Goal: Information Seeking & Learning: Learn about a topic

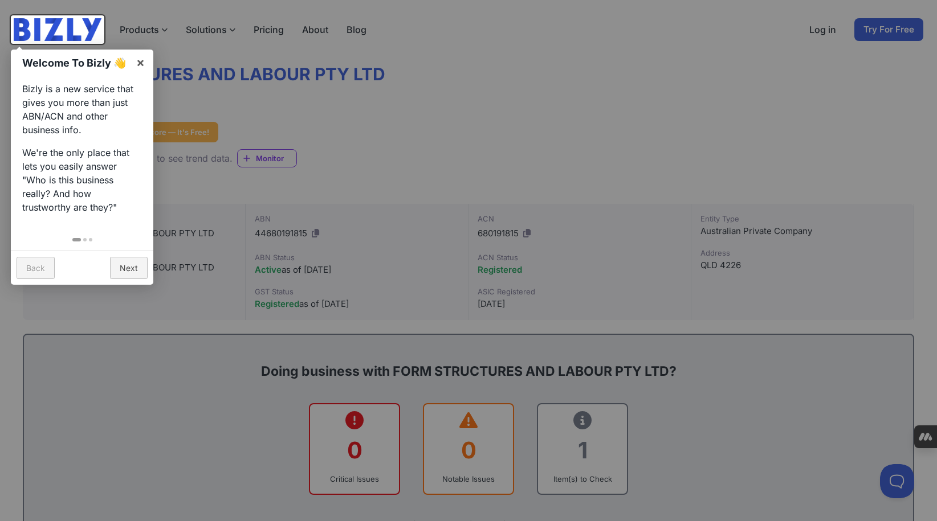
click at [208, 169] on div at bounding box center [468, 260] width 937 height 521
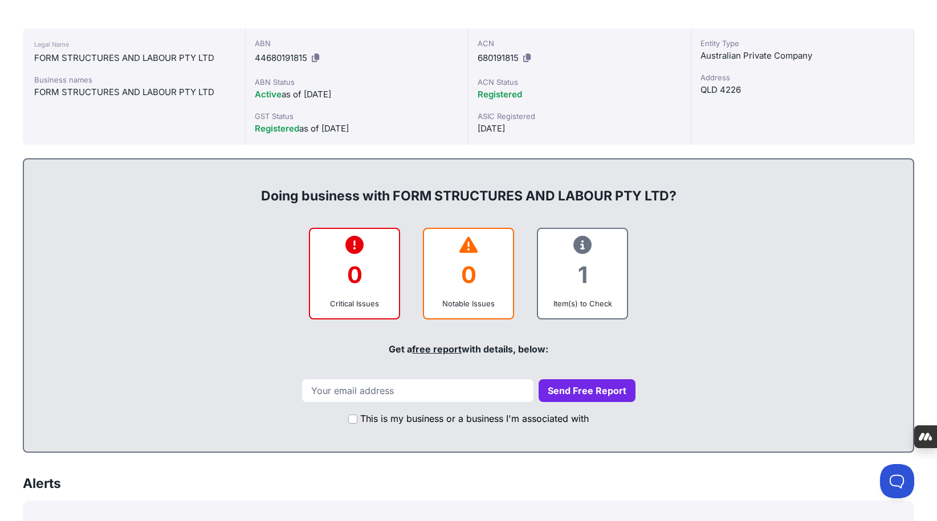
scroll to position [217, 0]
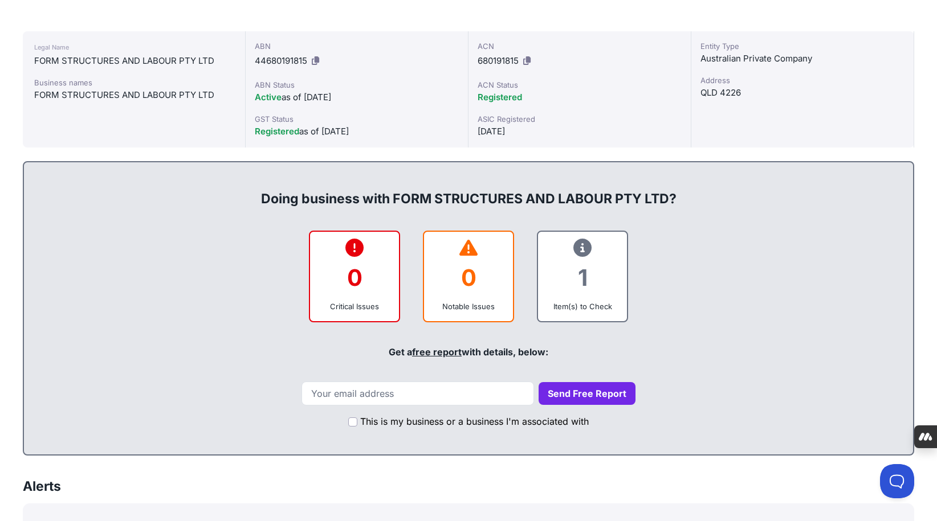
click at [578, 248] on icon at bounding box center [582, 248] width 18 height 1
click at [407, 375] on div "Doing business with FORM STRUCTURES AND LABOUR PTY LTD? 0 Critical Issues 0 Not…" at bounding box center [468, 308] width 891 height 295
click at [407, 389] on input "email" at bounding box center [417, 394] width 232 height 24
type input "[PERSON_NAME][EMAIL_ADDRESS][DOMAIN_NAME]"
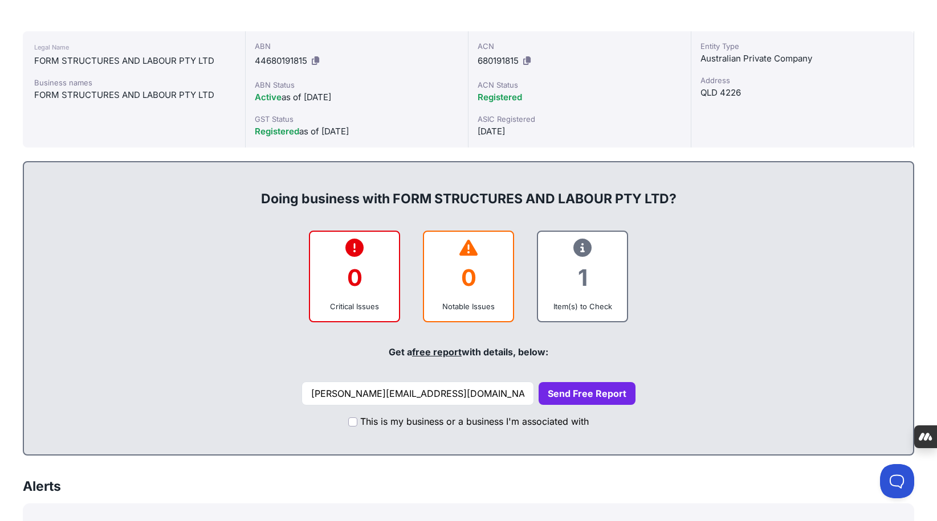
click at [363, 424] on label "This is my business or a business I'm associated with" at bounding box center [474, 422] width 228 height 14
click at [357, 424] on input "This is my business or a business I'm associated with" at bounding box center [352, 422] width 9 height 9
checkbox input "true"
click at [538, 395] on button "Send Free Report" at bounding box center [586, 393] width 97 height 23
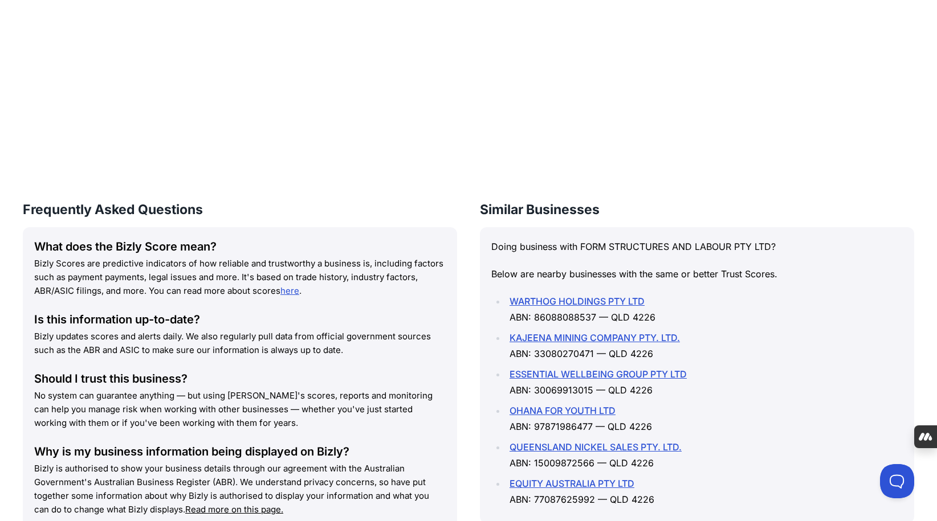
scroll to position [1367, 0]
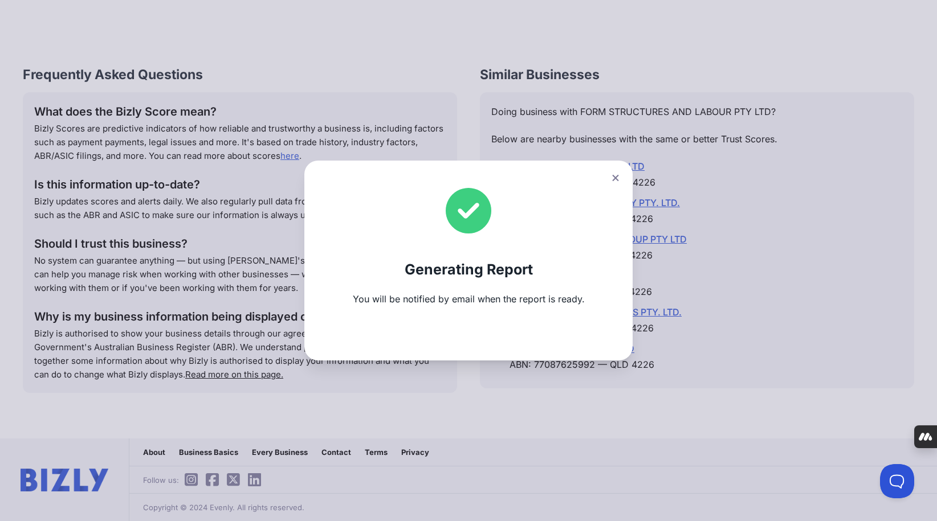
click at [507, 185] on div "Generating Report You will be notified by email when the report is ready." at bounding box center [468, 261] width 328 height 200
click at [607, 177] on button at bounding box center [615, 178] width 16 height 17
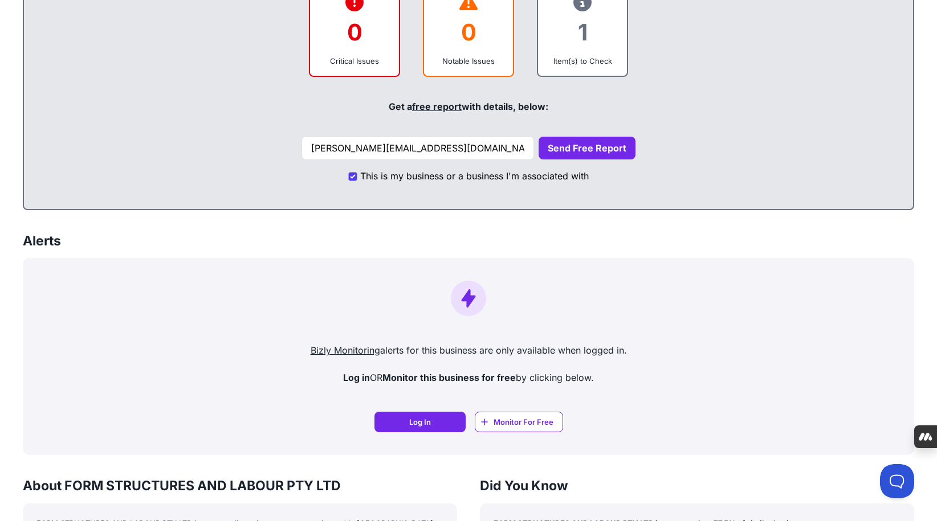
scroll to position [461, 0]
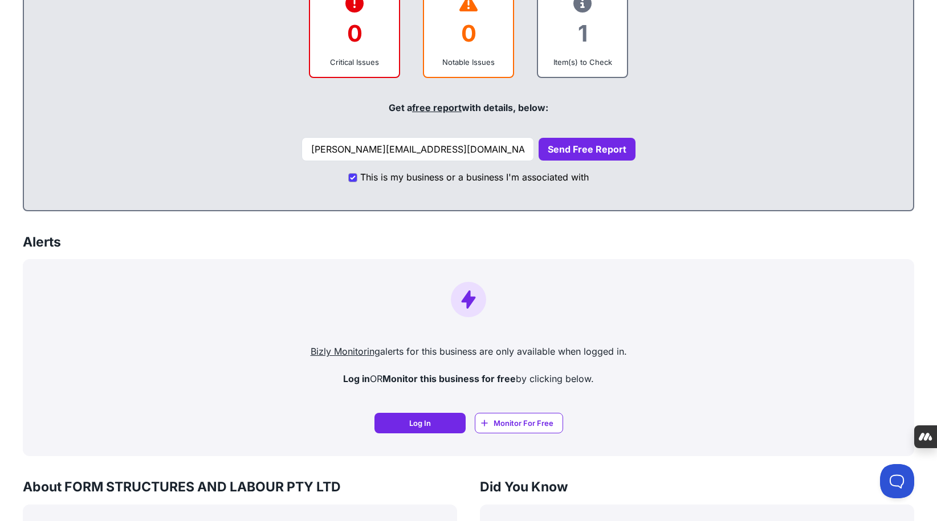
click at [555, 152] on button "Send Free Report" at bounding box center [586, 149] width 97 height 23
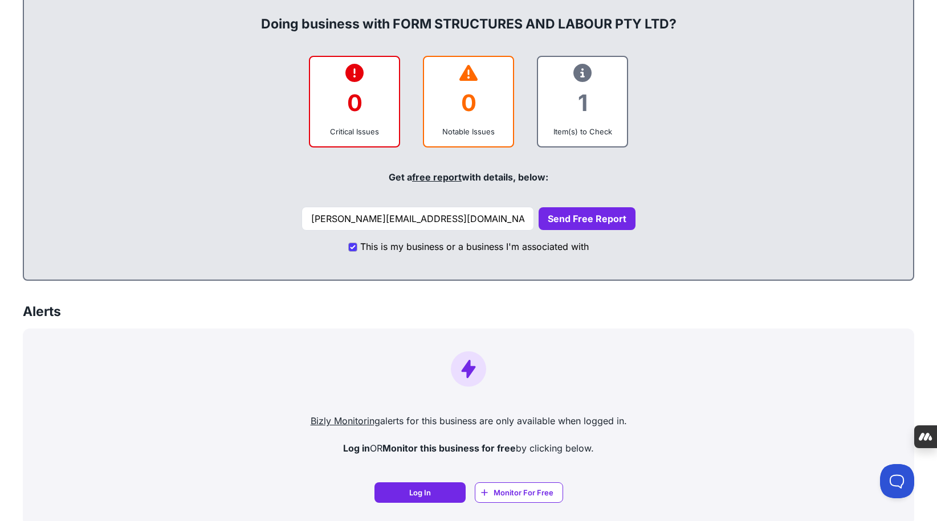
scroll to position [394, 0]
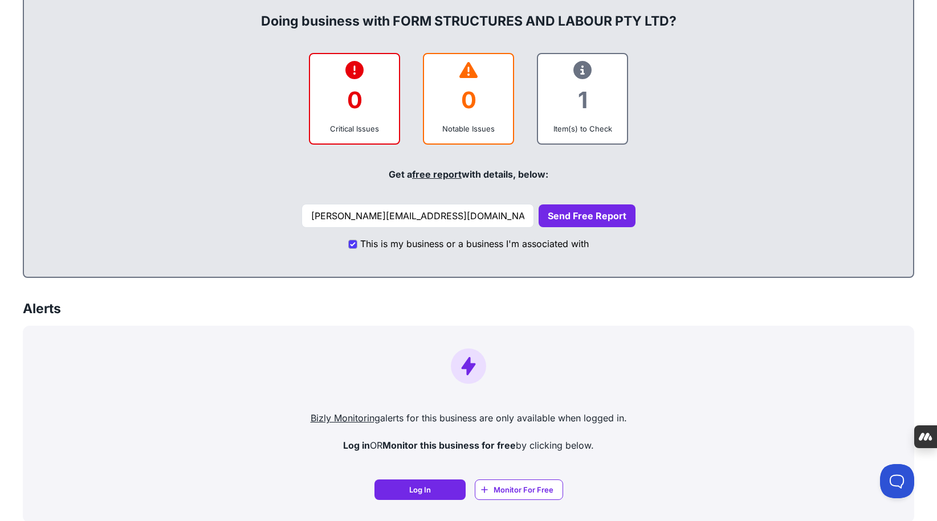
click at [577, 70] on icon at bounding box center [582, 70] width 18 height 1
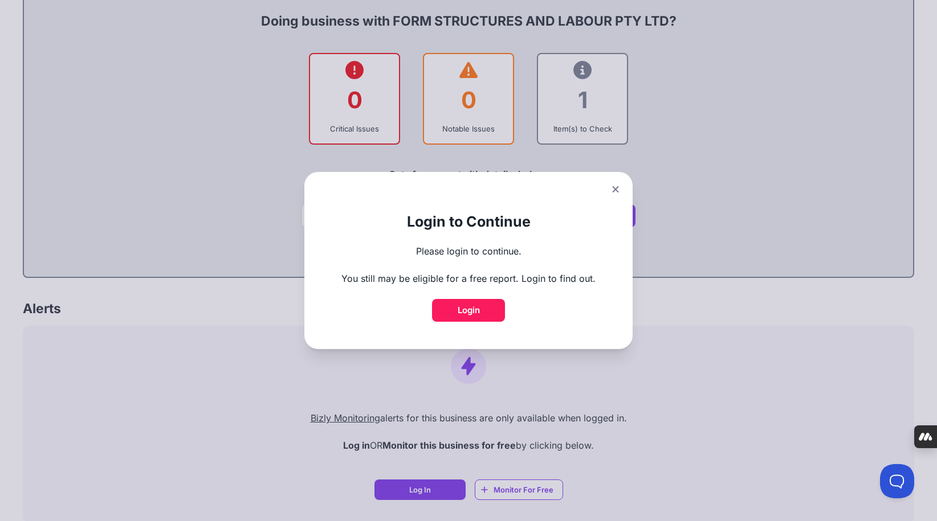
click at [623, 191] on div "Login to Continue Please login to continue. You still may be eligible for a fre…" at bounding box center [468, 260] width 328 height 177
click at [614, 185] on button at bounding box center [615, 189] width 16 height 17
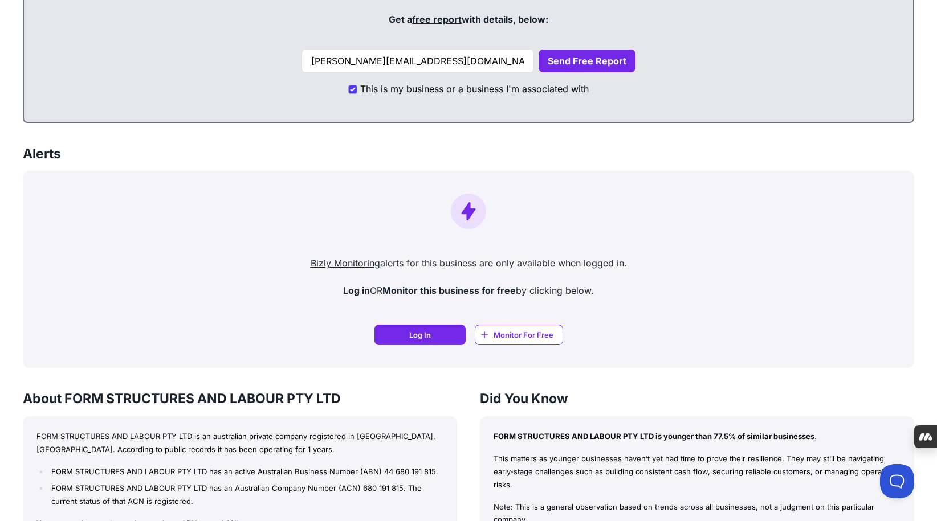
scroll to position [549, 0]
click at [406, 334] on link "Log In Log In" at bounding box center [419, 335] width 91 height 21
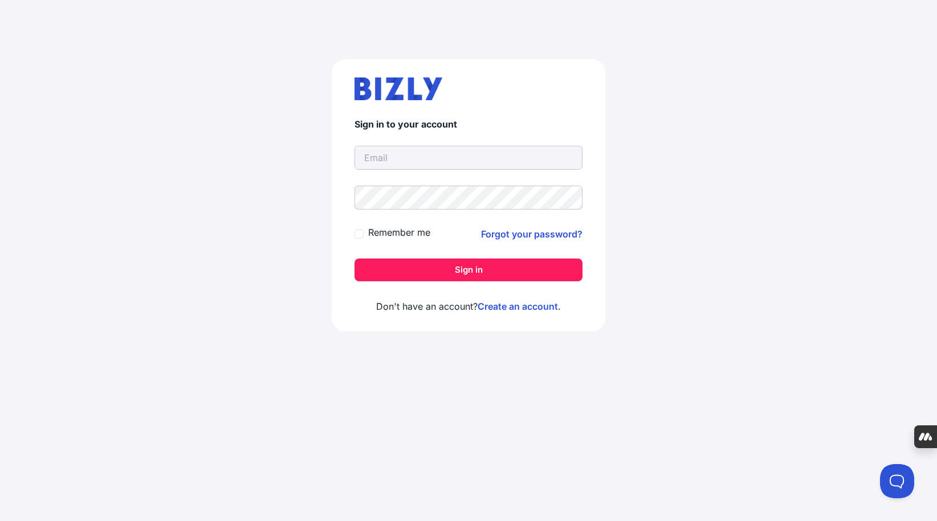
click at [381, 155] on input "text" at bounding box center [468, 158] width 228 height 24
click at [500, 304] on link "Create an account" at bounding box center [517, 306] width 80 height 11
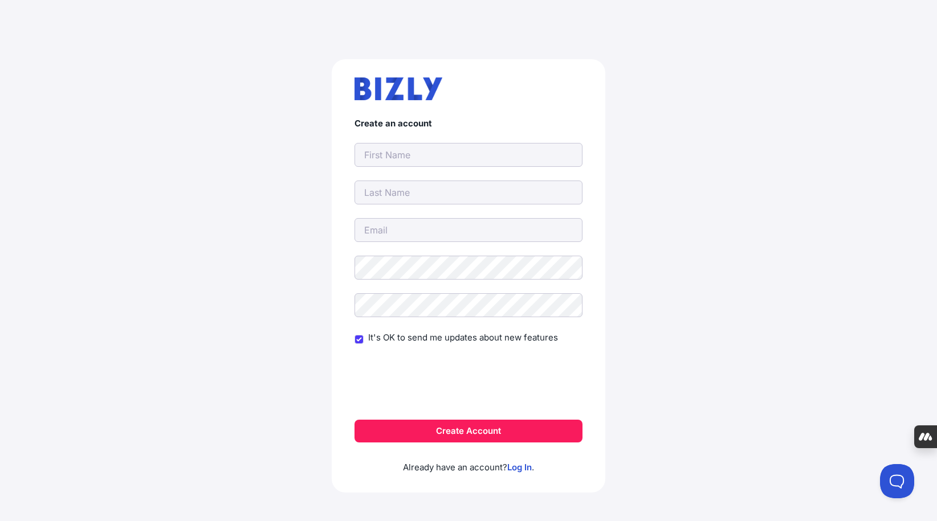
click at [455, 154] on input "text" at bounding box center [468, 155] width 228 height 24
type input "[PERSON_NAME][EMAIL_ADDRESS][DOMAIN_NAME]"
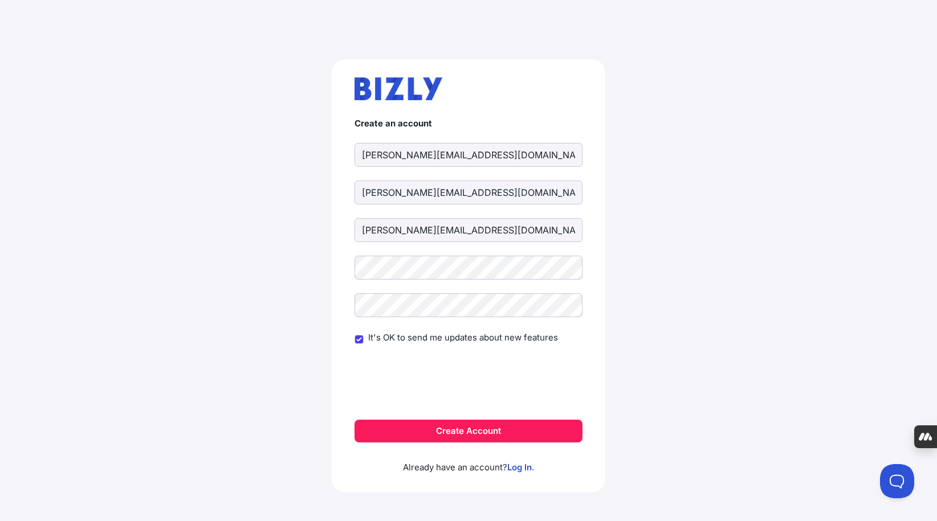
click at [398, 439] on button "Create Account" at bounding box center [468, 431] width 228 height 23
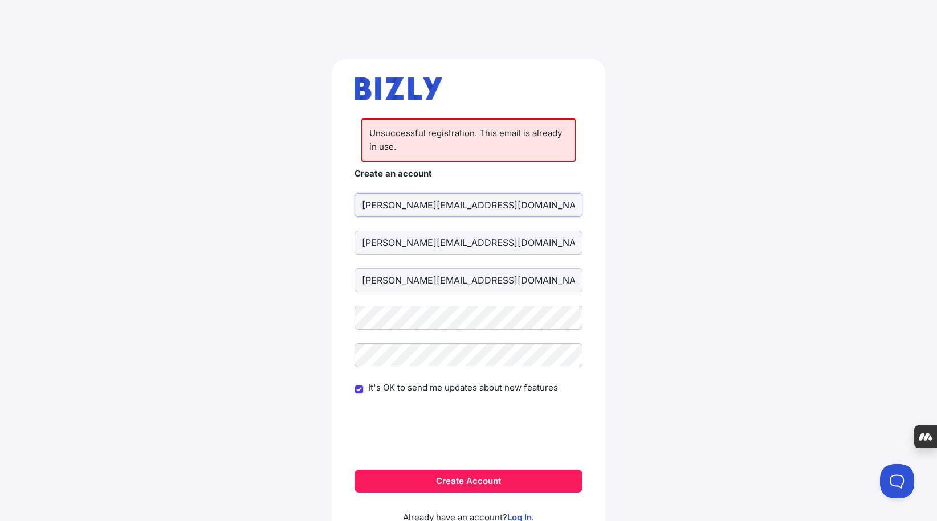
scroll to position [58, 0]
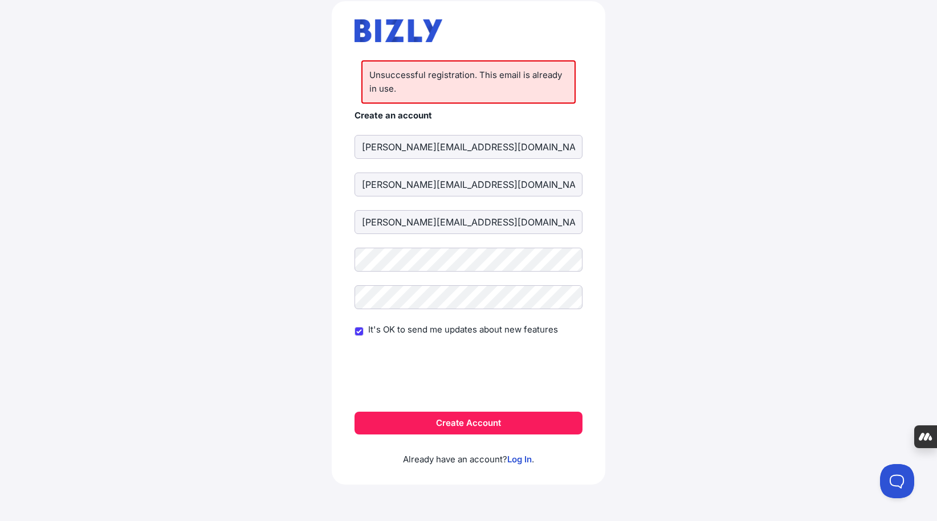
click at [526, 456] on link "Log In" at bounding box center [519, 459] width 25 height 11
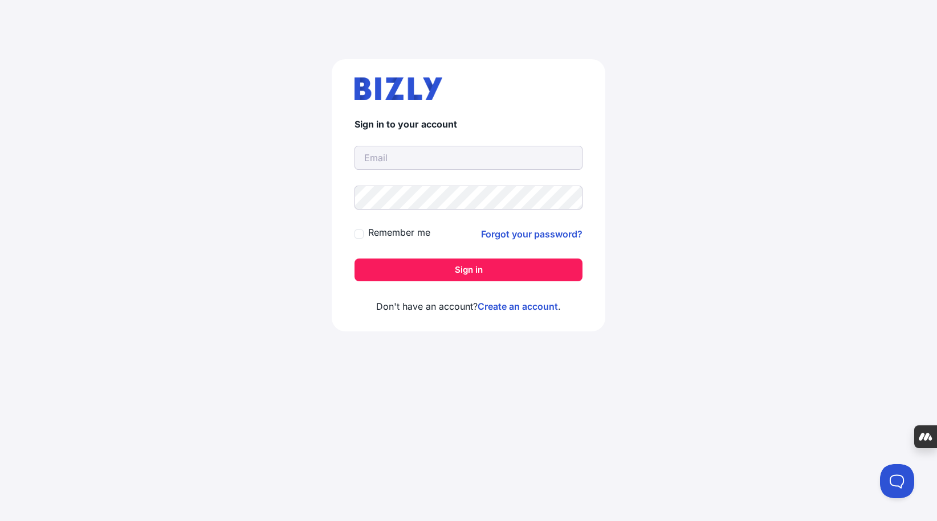
click at [464, 148] on input "text" at bounding box center [468, 158] width 228 height 24
type input "[PERSON_NAME][EMAIL_ADDRESS][DOMAIN_NAME]"
click at [354, 259] on button "Sign in" at bounding box center [468, 270] width 228 height 23
click at [451, 271] on button "Sign in" at bounding box center [468, 270] width 228 height 23
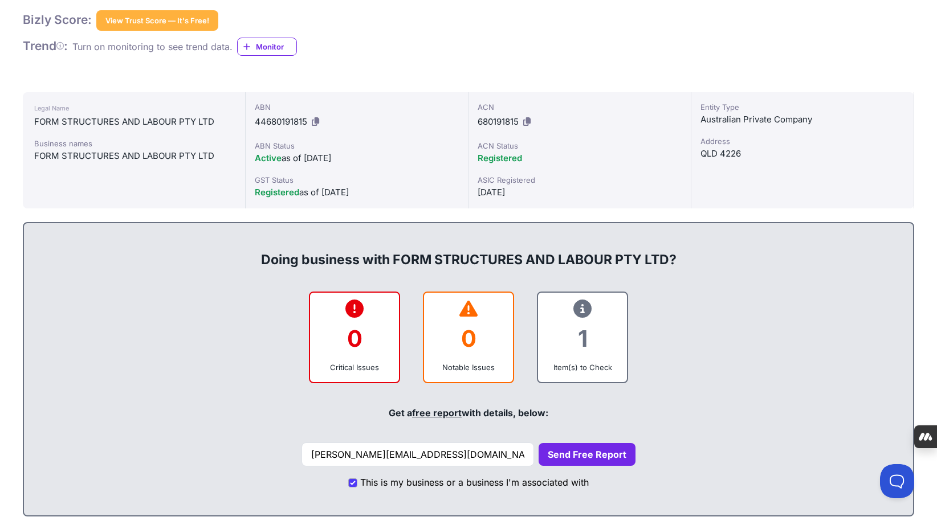
scroll to position [165, 0]
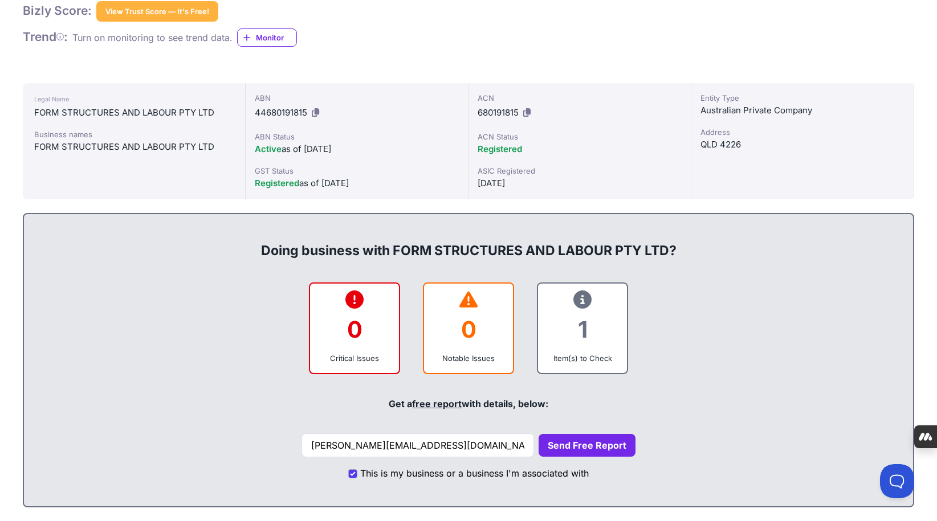
click at [315, 113] on icon at bounding box center [315, 112] width 7 height 9
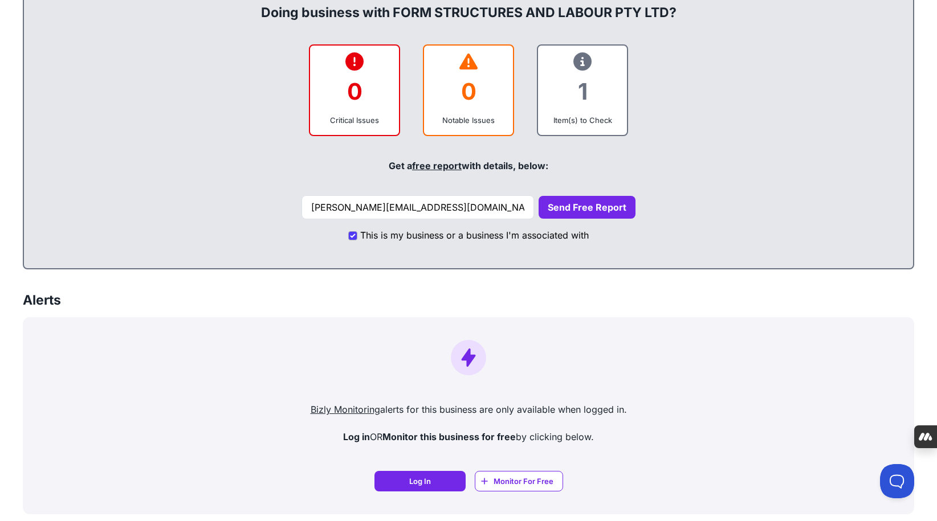
scroll to position [0, 0]
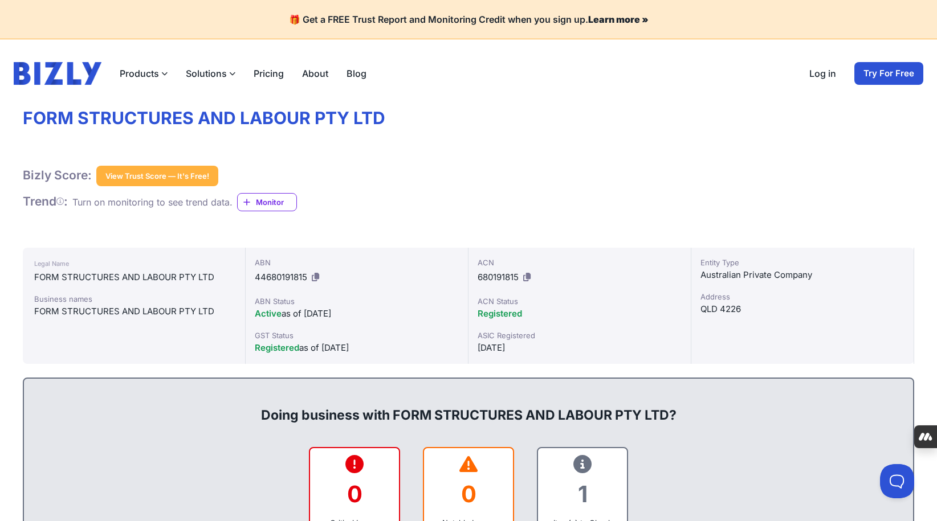
click at [50, 70] on img at bounding box center [58, 73] width 88 height 23
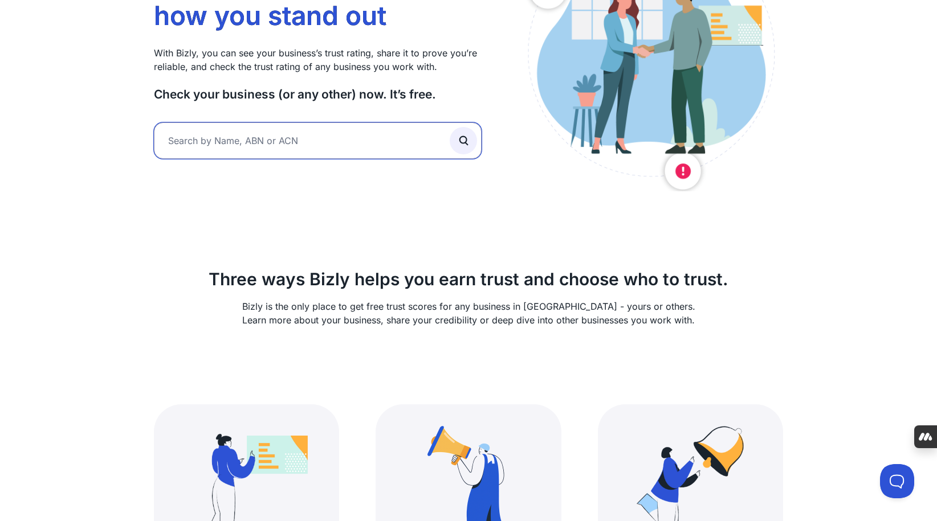
click at [217, 140] on input "text" at bounding box center [318, 141] width 328 height 36
type input "ko form"
click at [450, 127] on button "submit" at bounding box center [463, 140] width 27 height 27
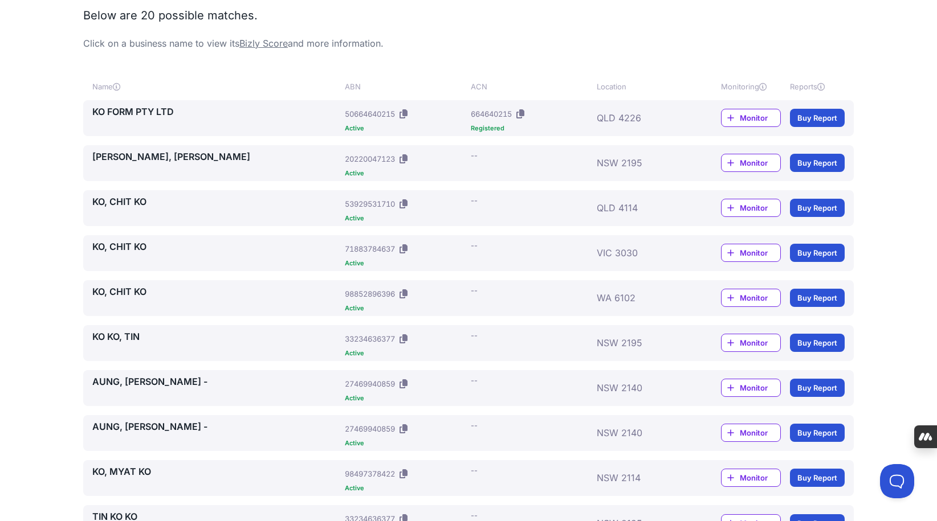
click at [122, 120] on div "KO FORM PTY LTD" at bounding box center [216, 118] width 248 height 27
click at [124, 113] on link "KO FORM PTY LTD" at bounding box center [216, 112] width 248 height 14
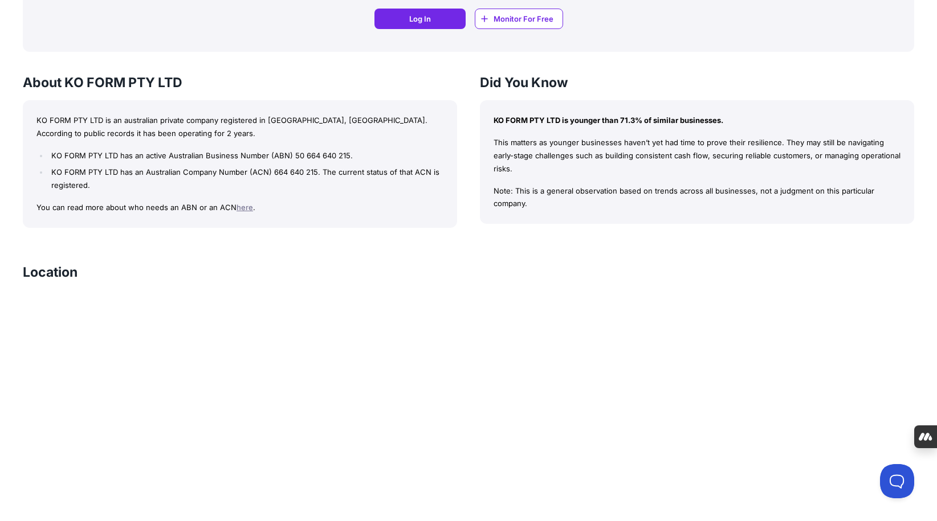
scroll to position [865, 0]
drag, startPoint x: 561, startPoint y: 128, endPoint x: 591, endPoint y: 210, distance: 87.4
click at [591, 210] on div "KO FORM PTY LTD is younger than 71.3% of similar businesses. This matters as yo…" at bounding box center [697, 163] width 434 height 124
click at [591, 210] on p "Note: This is a general observation based on trends across all businesses, not …" at bounding box center [696, 198] width 407 height 26
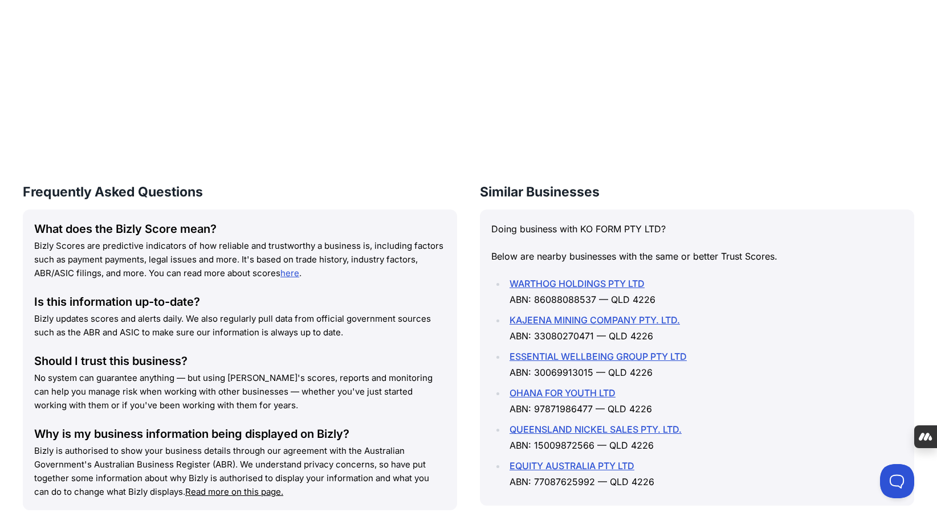
scroll to position [1367, 0]
